Goal: Task Accomplishment & Management: Complete application form

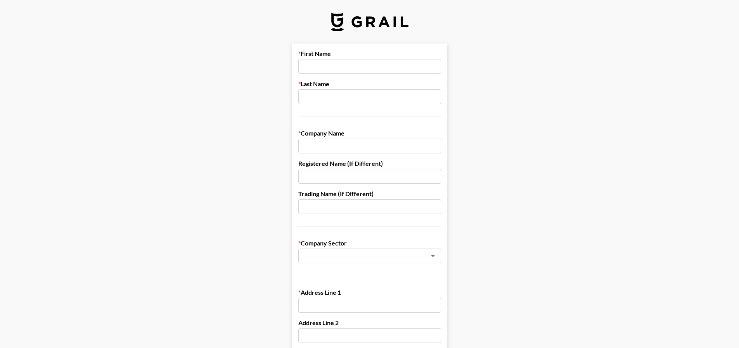
click at [324, 66] on input "text" at bounding box center [369, 66] width 143 height 15
drag, startPoint x: 331, startPoint y: 22, endPoint x: 430, endPoint y: 28, distance: 98.8
click at [377, 29] on img at bounding box center [370, 21] width 78 height 19
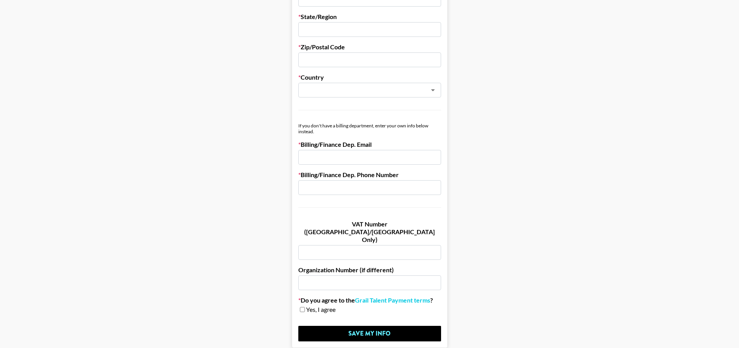
scroll to position [316, 0]
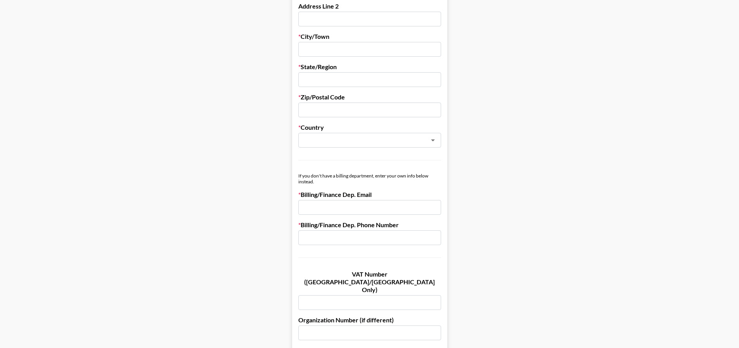
click at [336, 199] on div "Billing/Finance Dep. Email" at bounding box center [369, 203] width 143 height 24
click at [335, 205] on input "email" at bounding box center [369, 207] width 143 height 15
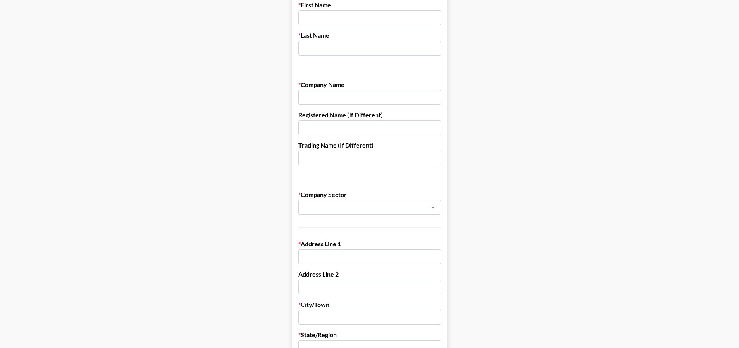
scroll to position [0, 0]
